Goal: Task Accomplishment & Management: Manage account settings

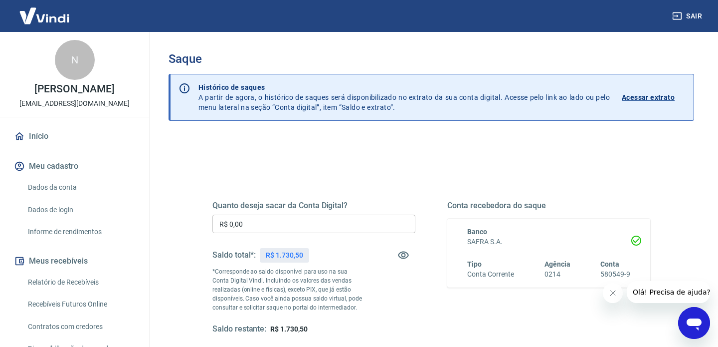
click at [303, 220] on input "R$ 0,00" at bounding box center [313, 223] width 203 height 18
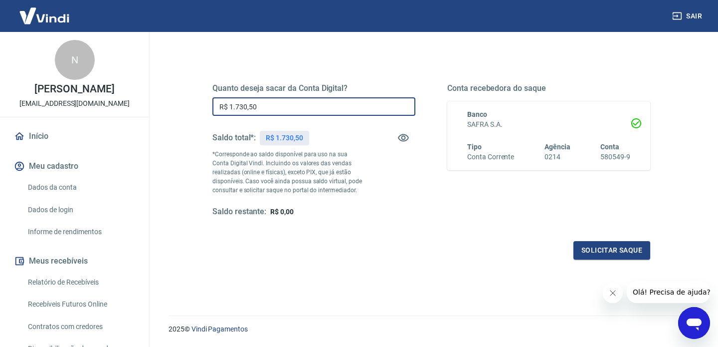
scroll to position [146, 0]
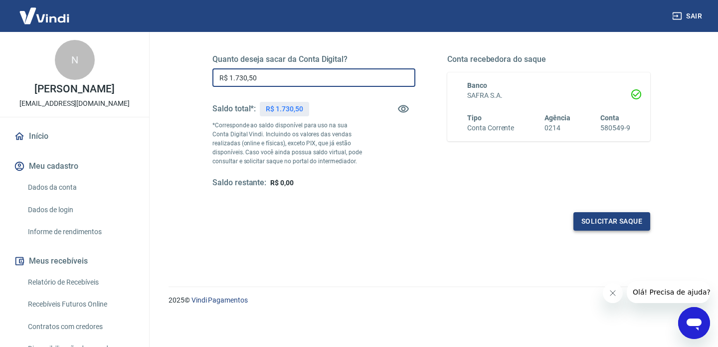
type input "R$ 1.730,50"
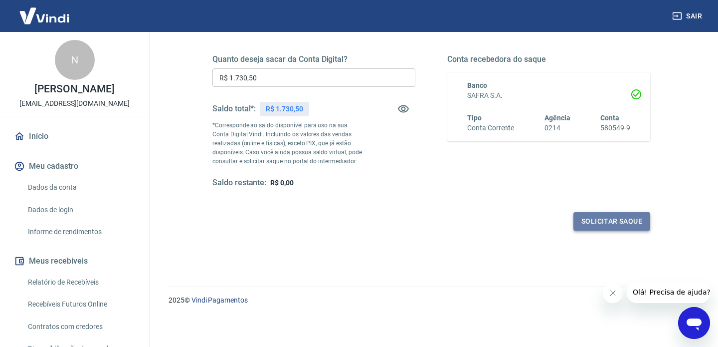
click at [595, 223] on button "Solicitar saque" at bounding box center [611, 221] width 77 height 18
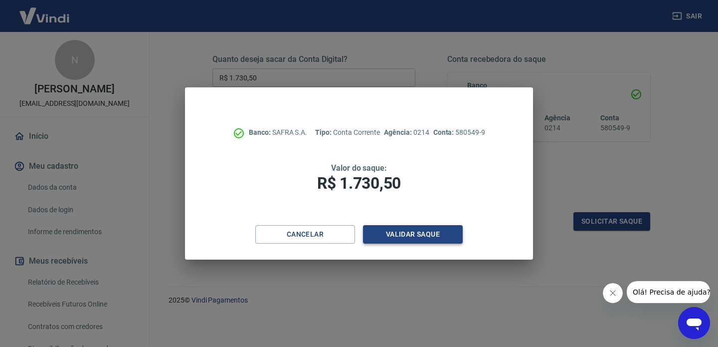
click at [448, 232] on button "Validar saque" at bounding box center [413, 234] width 100 height 18
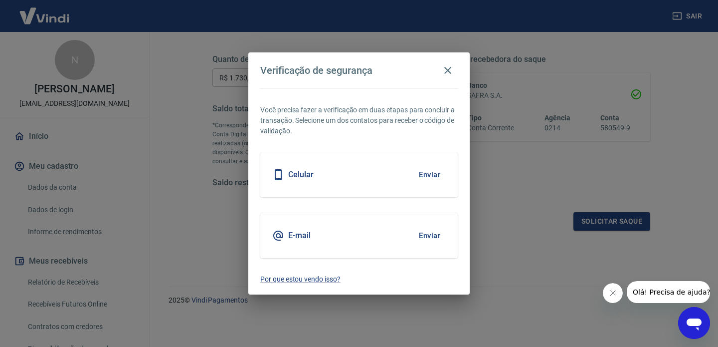
click at [439, 233] on button "Enviar" at bounding box center [429, 235] width 32 height 21
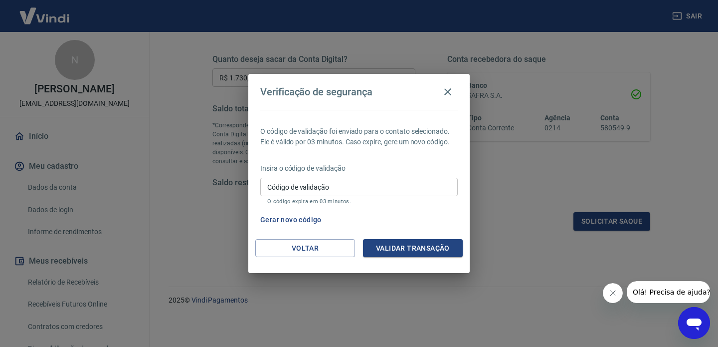
click at [415, 187] on input "Código de validação" at bounding box center [358, 187] width 197 height 18
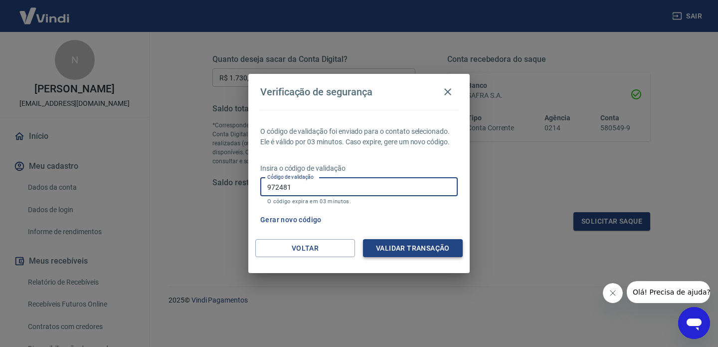
type input "972481"
click at [421, 247] on button "Validar transação" at bounding box center [413, 248] width 100 height 18
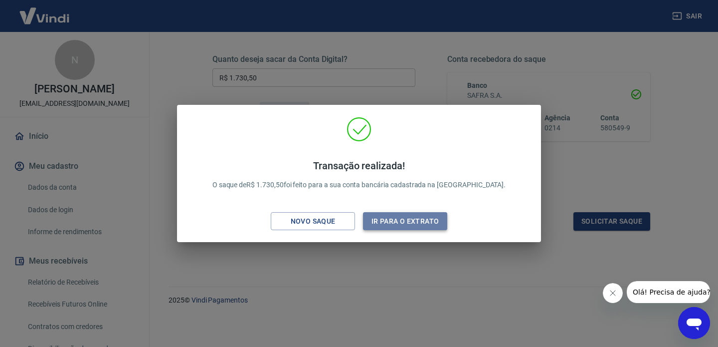
click at [376, 225] on button "Ir para o extrato" at bounding box center [405, 221] width 84 height 18
